Goal: Task Accomplishment & Management: Complete application form

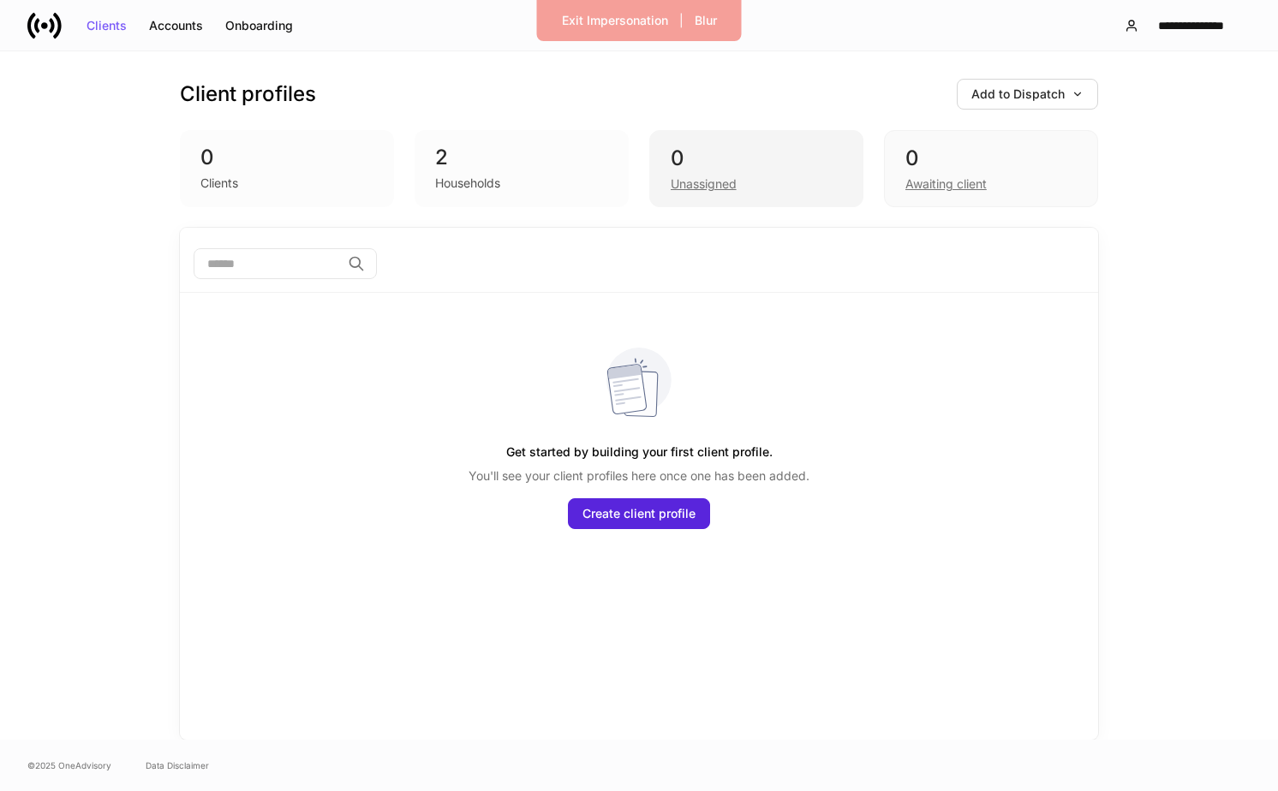
click at [726, 183] on div "Unassigned" at bounding box center [704, 184] width 66 height 17
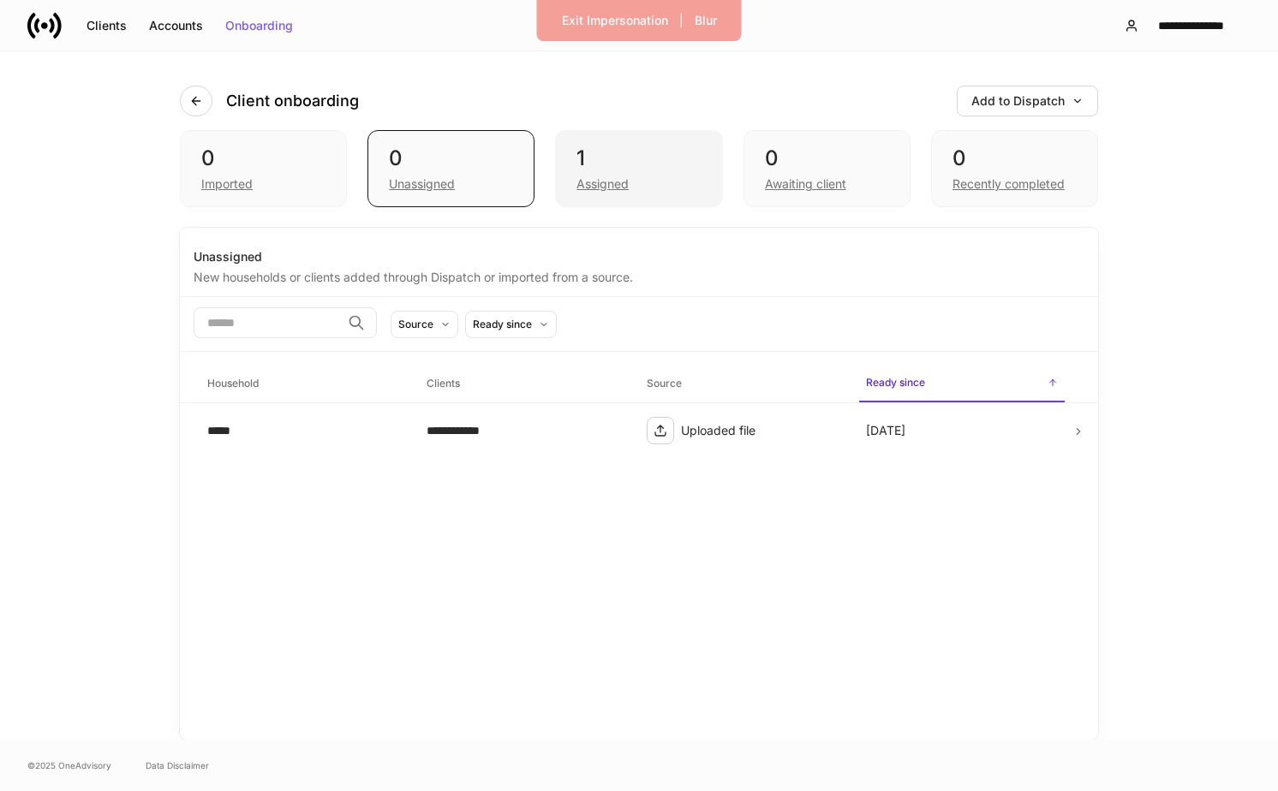
click at [630, 195] on div "1 Assigned" at bounding box center [638, 168] width 167 height 77
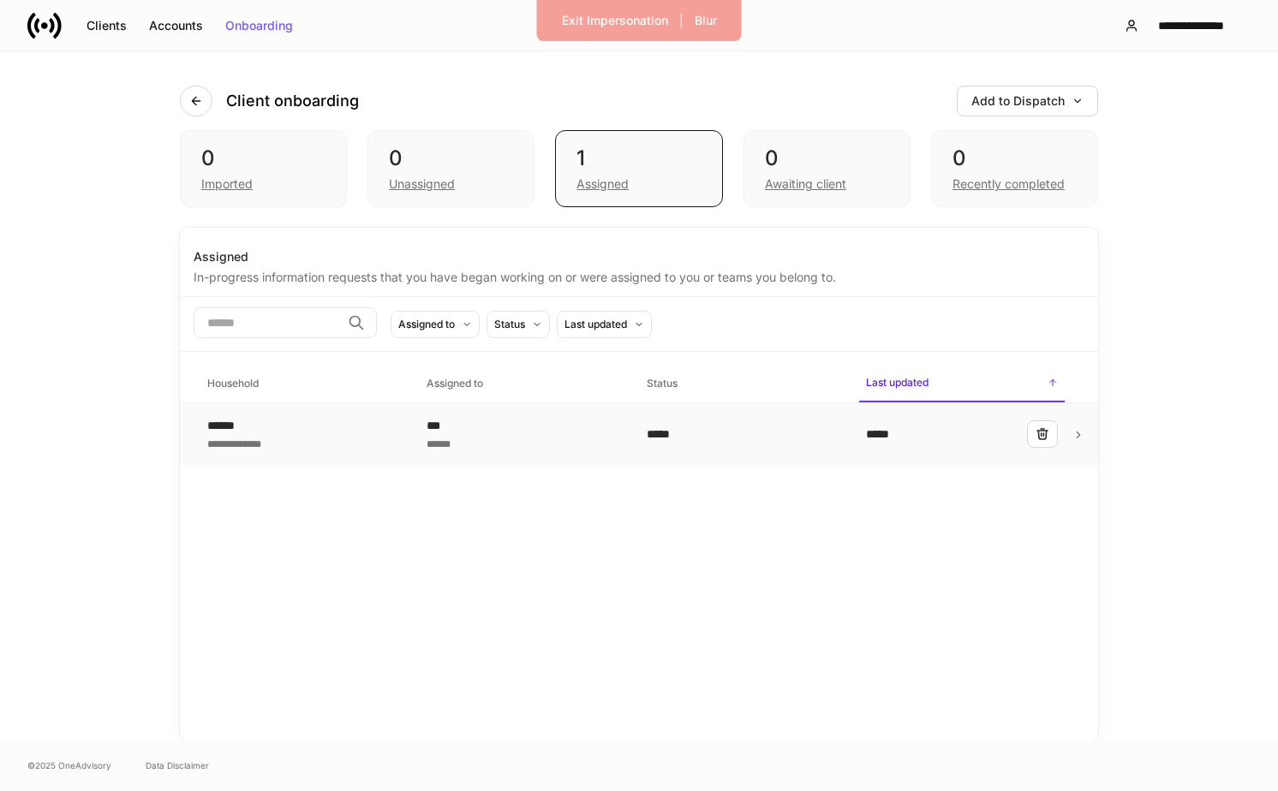
click at [564, 451] on div "******" at bounding box center [523, 442] width 192 height 17
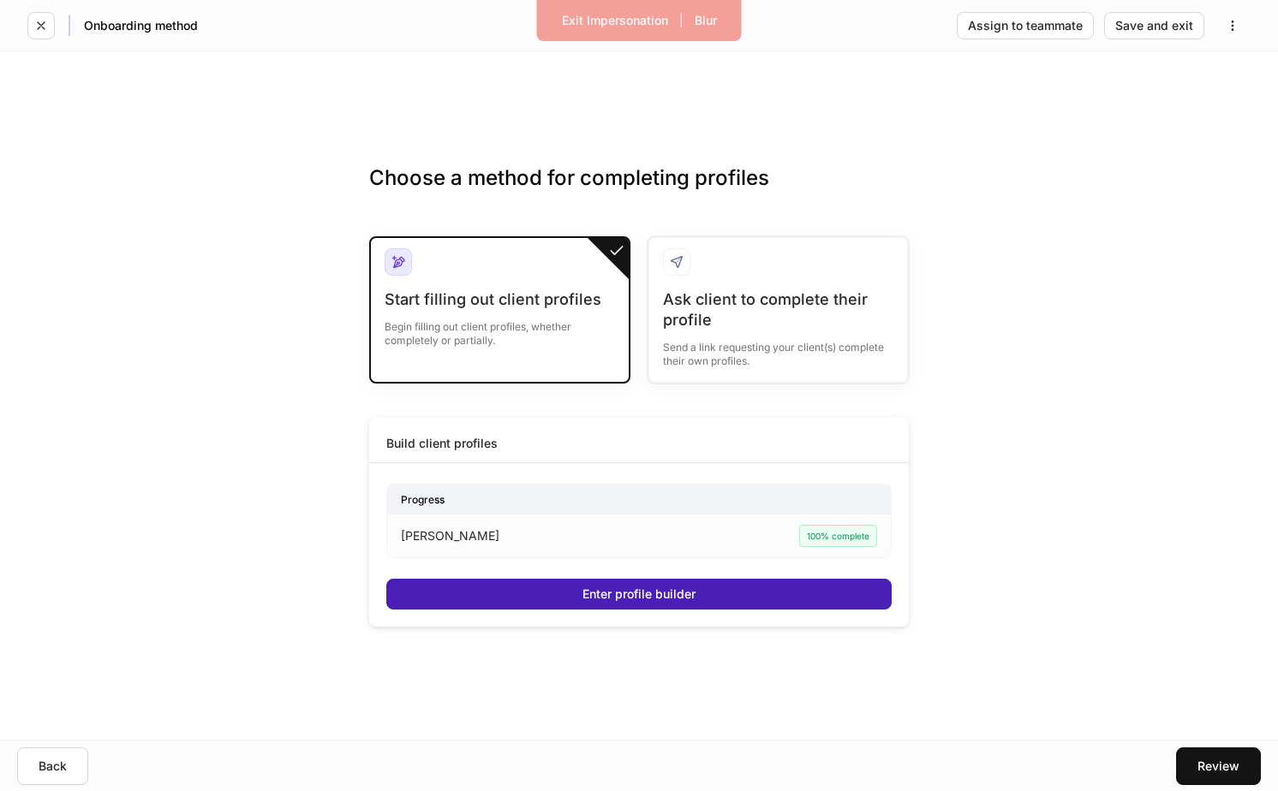
click at [591, 594] on div "Enter profile builder" at bounding box center [638, 594] width 113 height 12
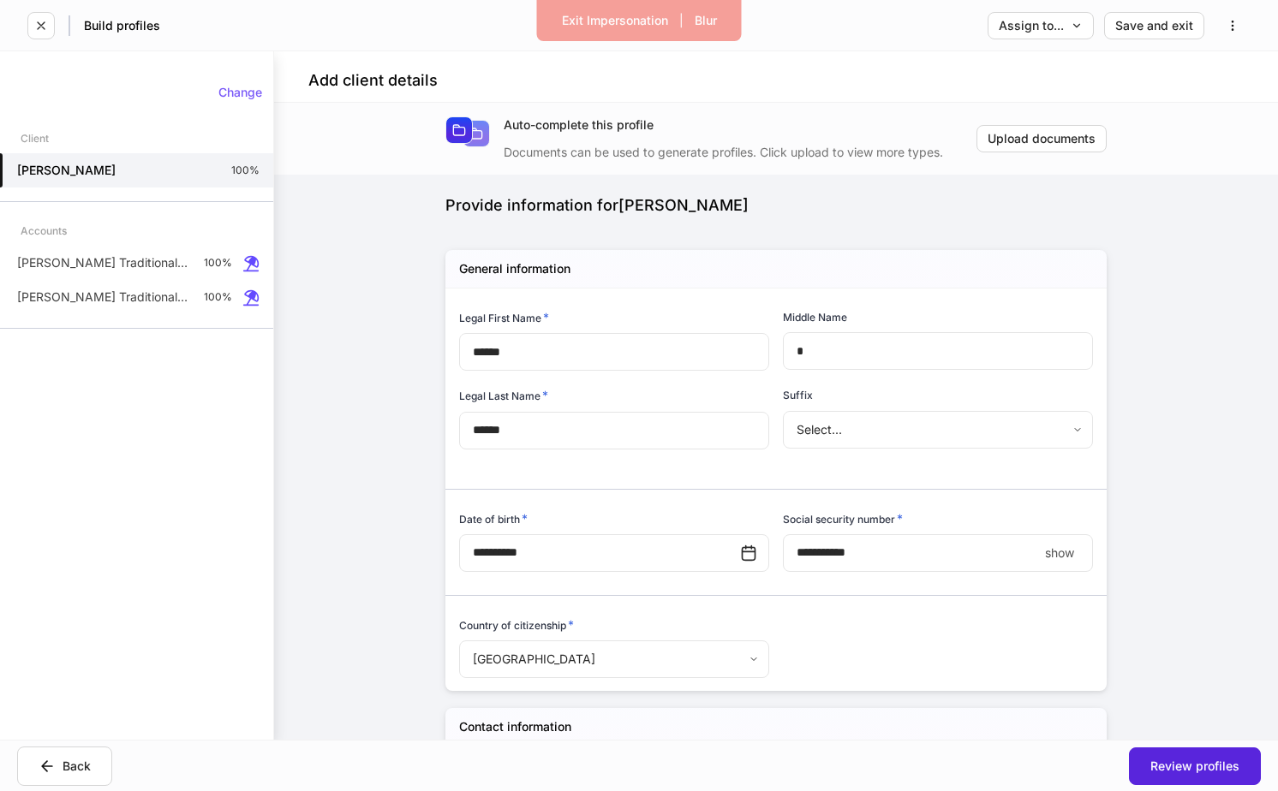
click at [374, 20] on div "Build profiles Assign to... Save and exit" at bounding box center [639, 25] width 1278 height 51
click at [590, 27] on button "Exit Impersonation" at bounding box center [615, 20] width 128 height 27
